Goal: Information Seeking & Learning: Learn about a topic

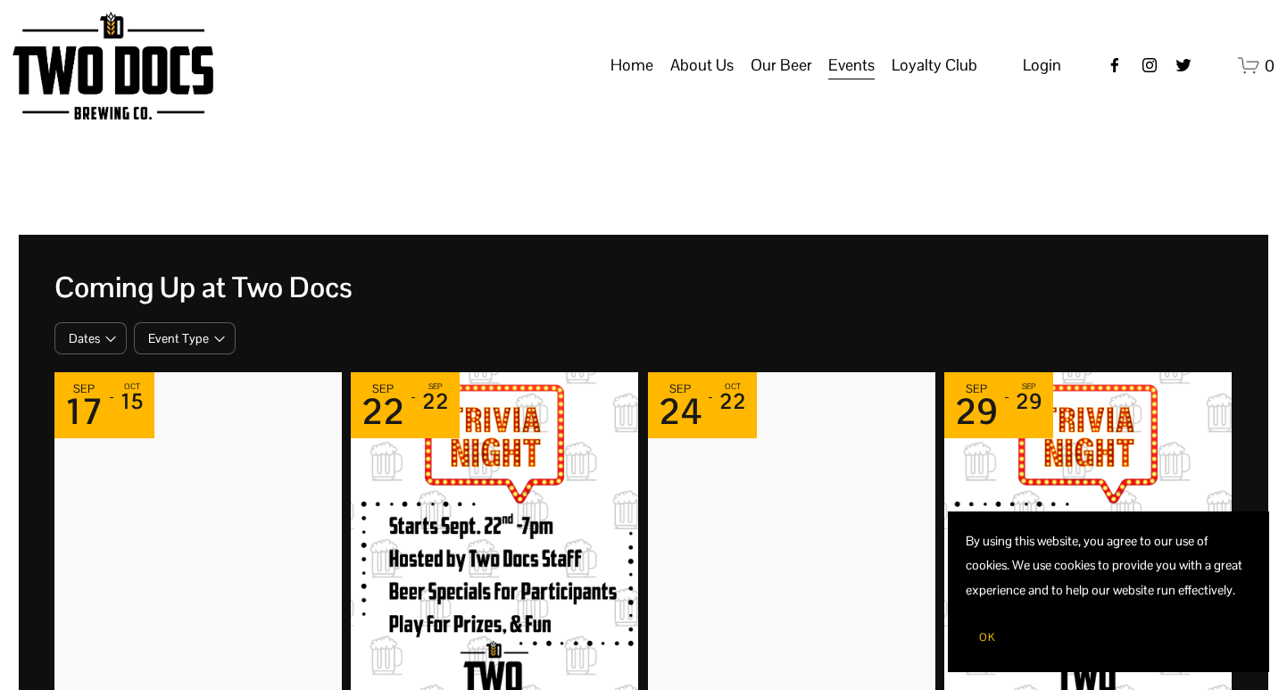
click at [993, 640] on span "OK" at bounding box center [987, 637] width 16 height 14
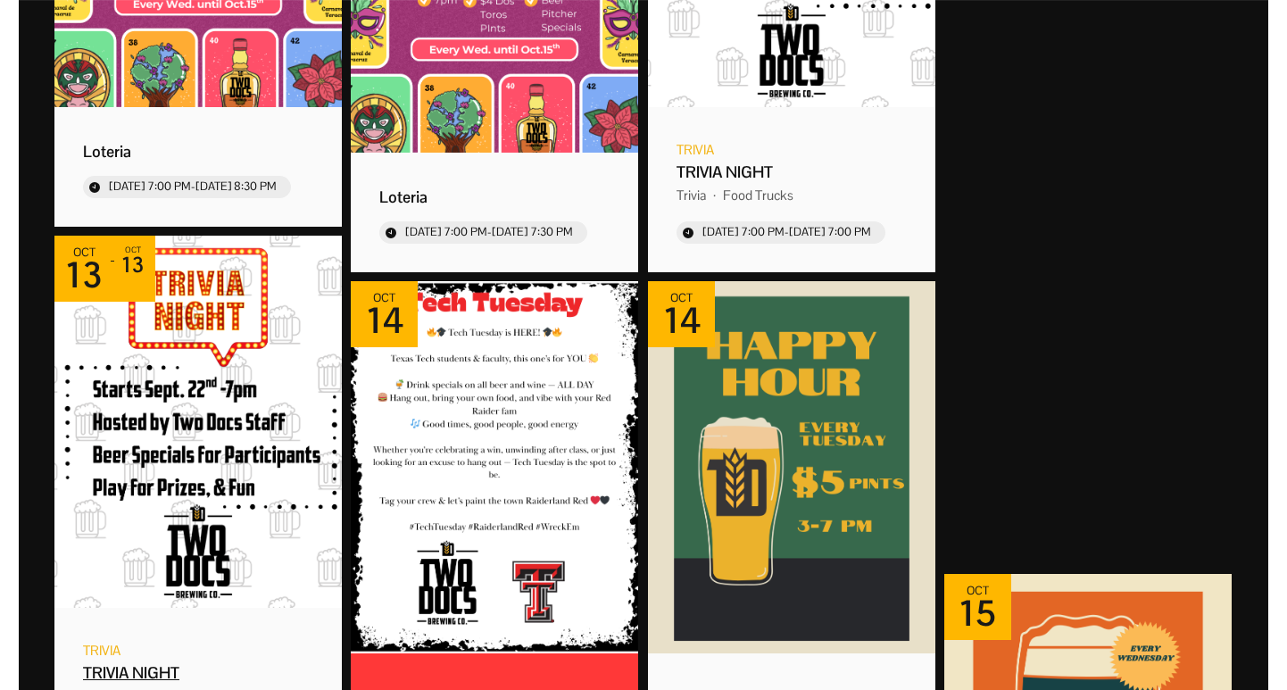
scroll to position [1232, 0]
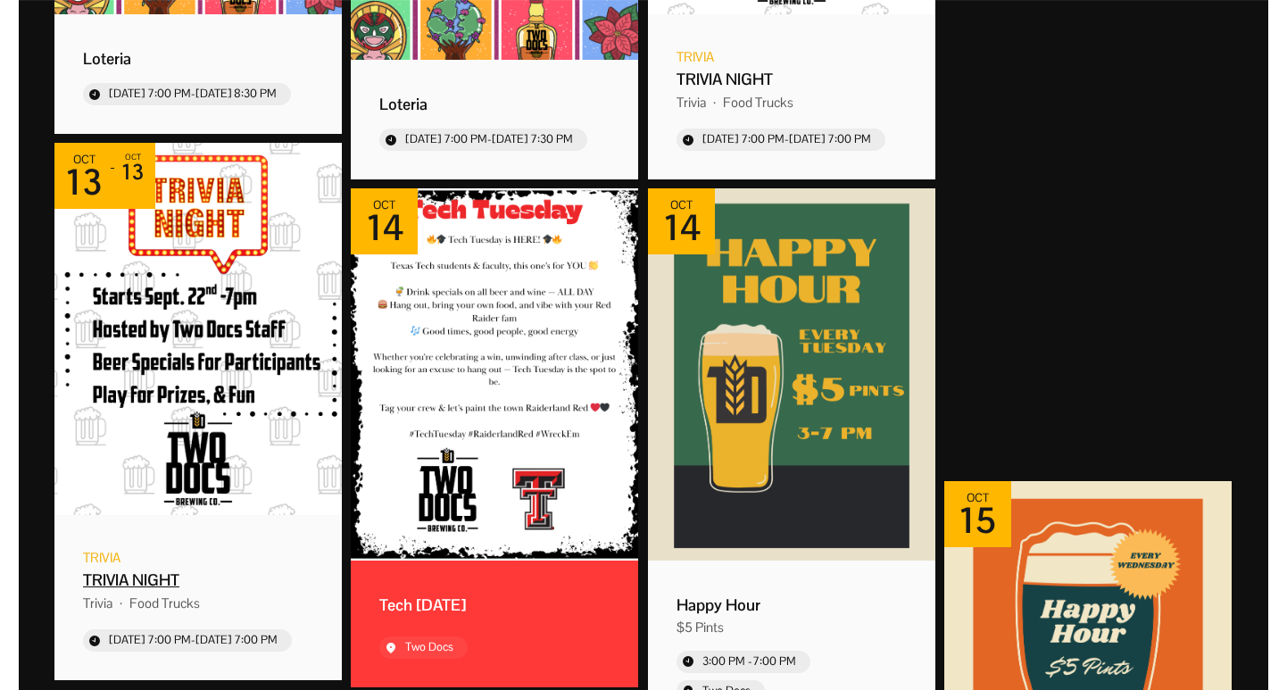
click at [216, 395] on img "Event: TRIVIA NIGHT" at bounding box center [197, 329] width 287 height 372
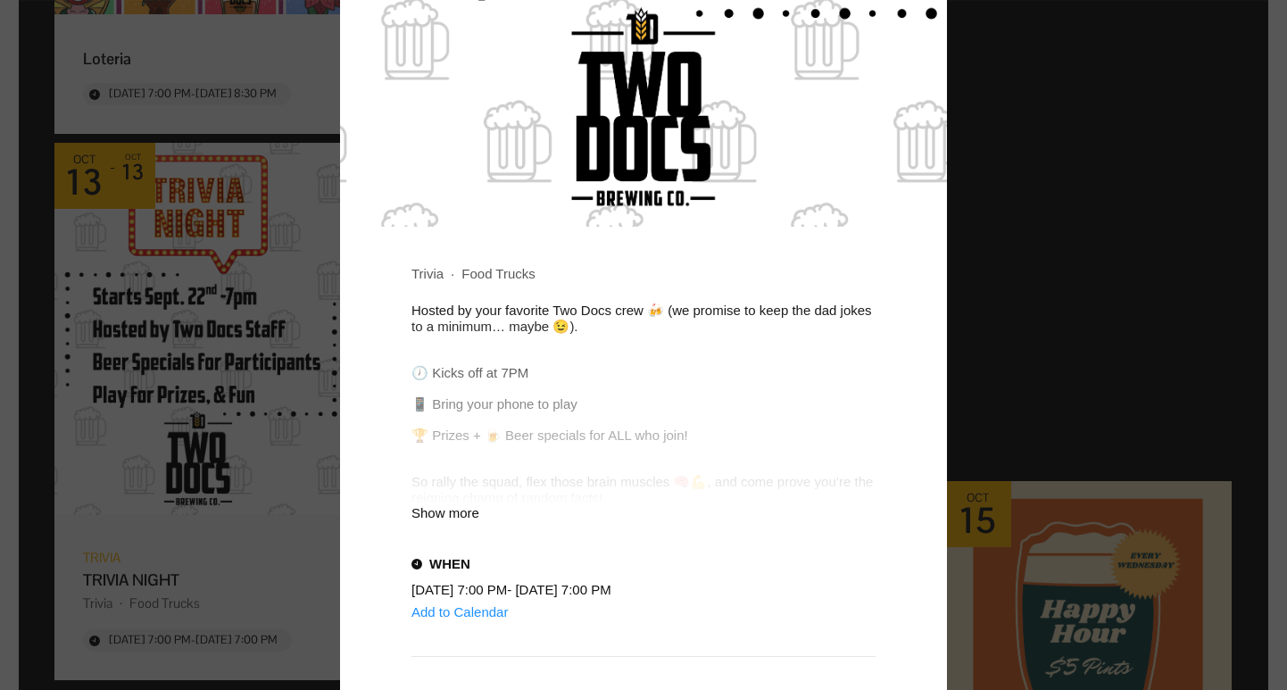
scroll to position [772, 0]
click at [452, 519] on div "Show more" at bounding box center [644, 510] width 464 height 15
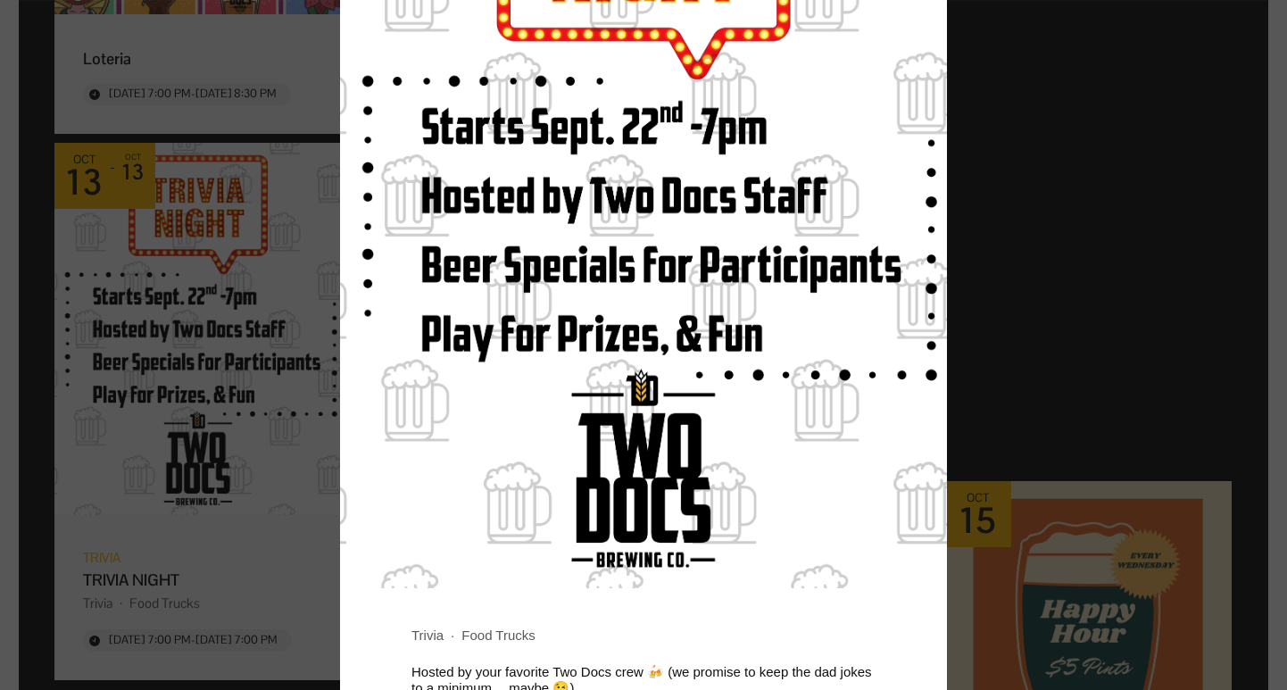
scroll to position [0, 0]
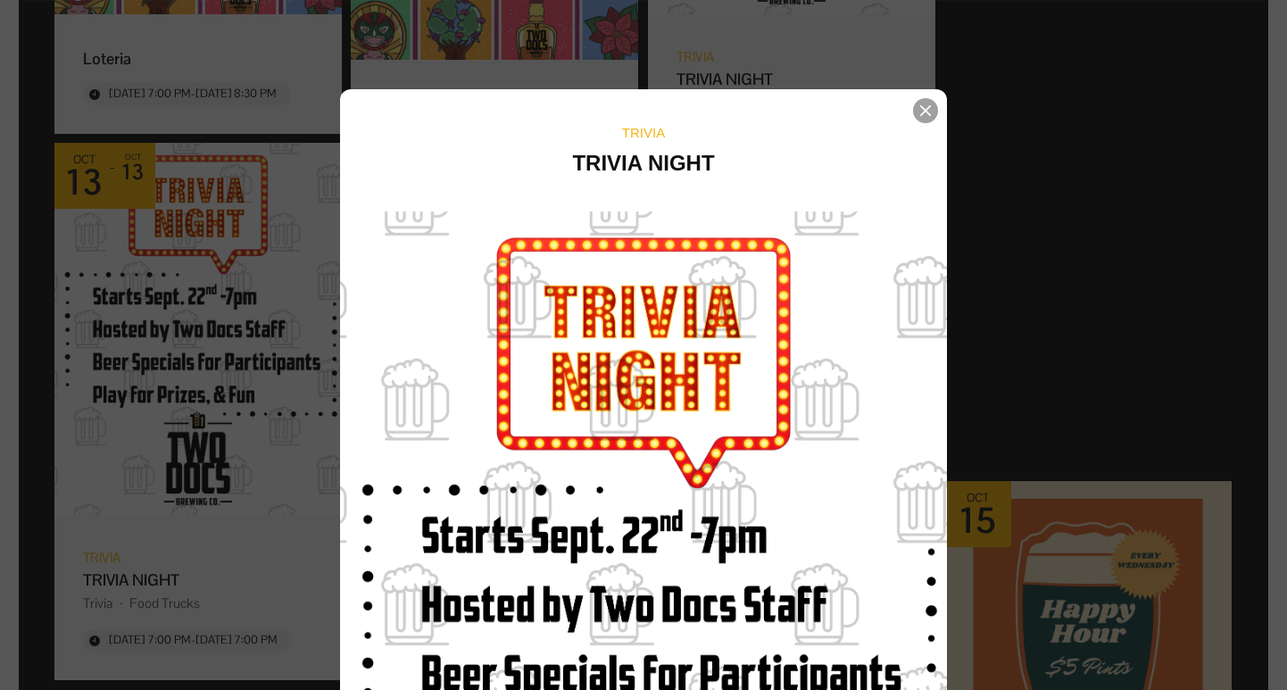
click at [923, 105] on icon "Event details popup" at bounding box center [925, 110] width 11 height 11
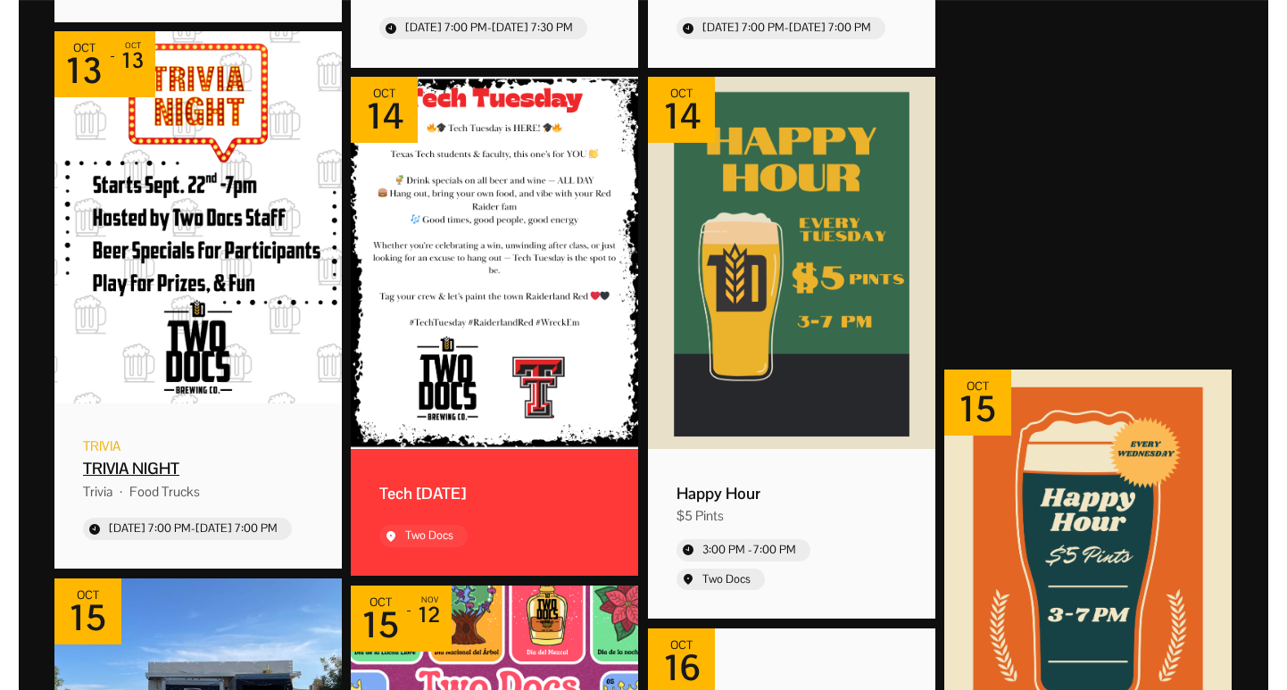
scroll to position [1334, 0]
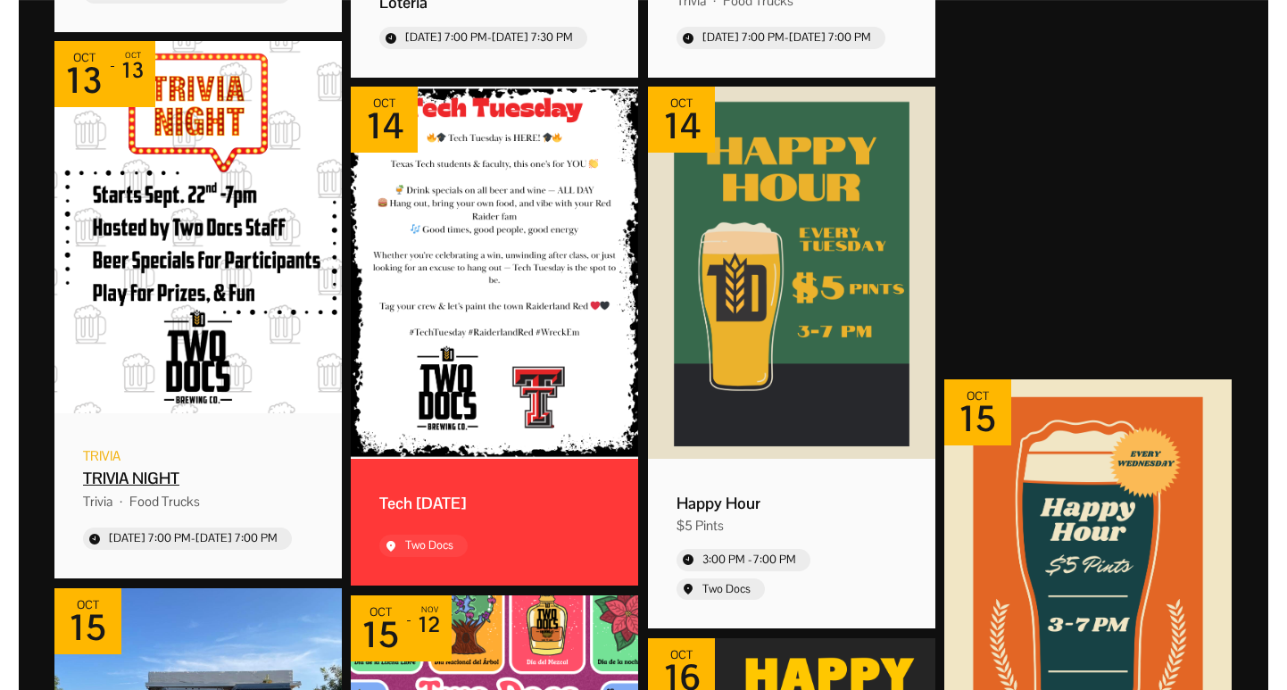
click at [147, 478] on div "TRIVIA NIGHT" at bounding box center [198, 478] width 230 height 21
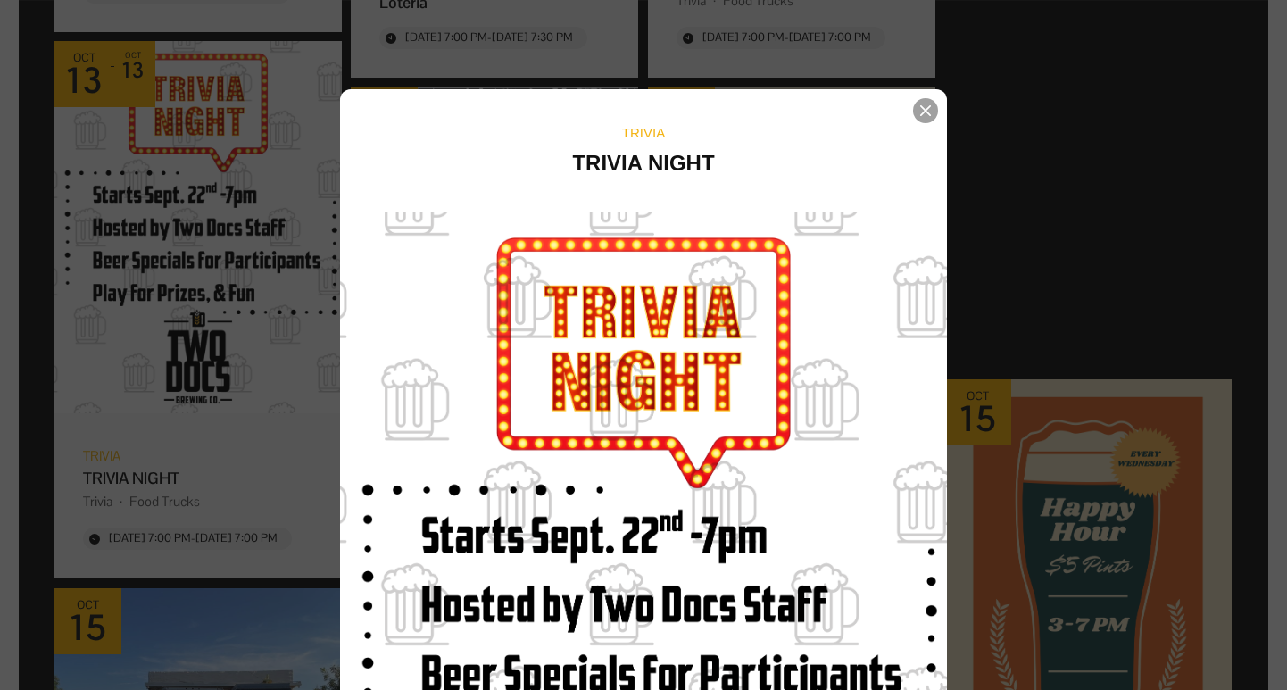
click at [923, 106] on icon "Event details popup" at bounding box center [925, 110] width 11 height 11
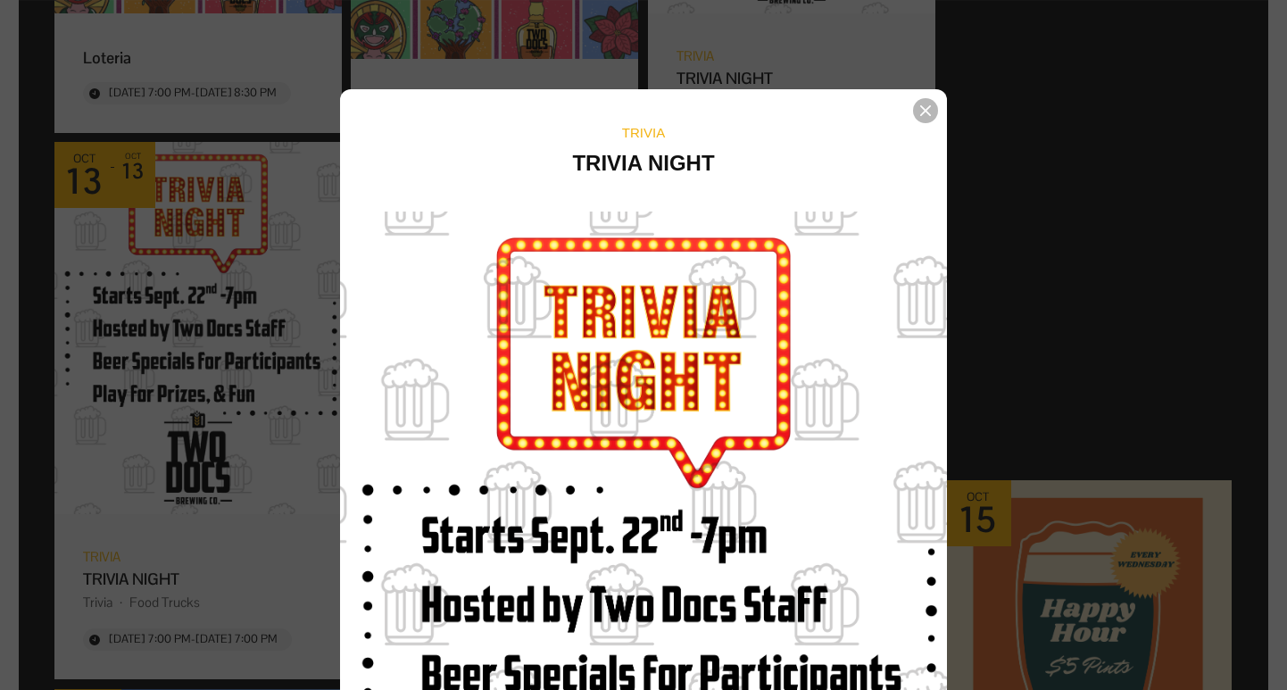
scroll to position [1232, 0]
